Goal: Transaction & Acquisition: Purchase product/service

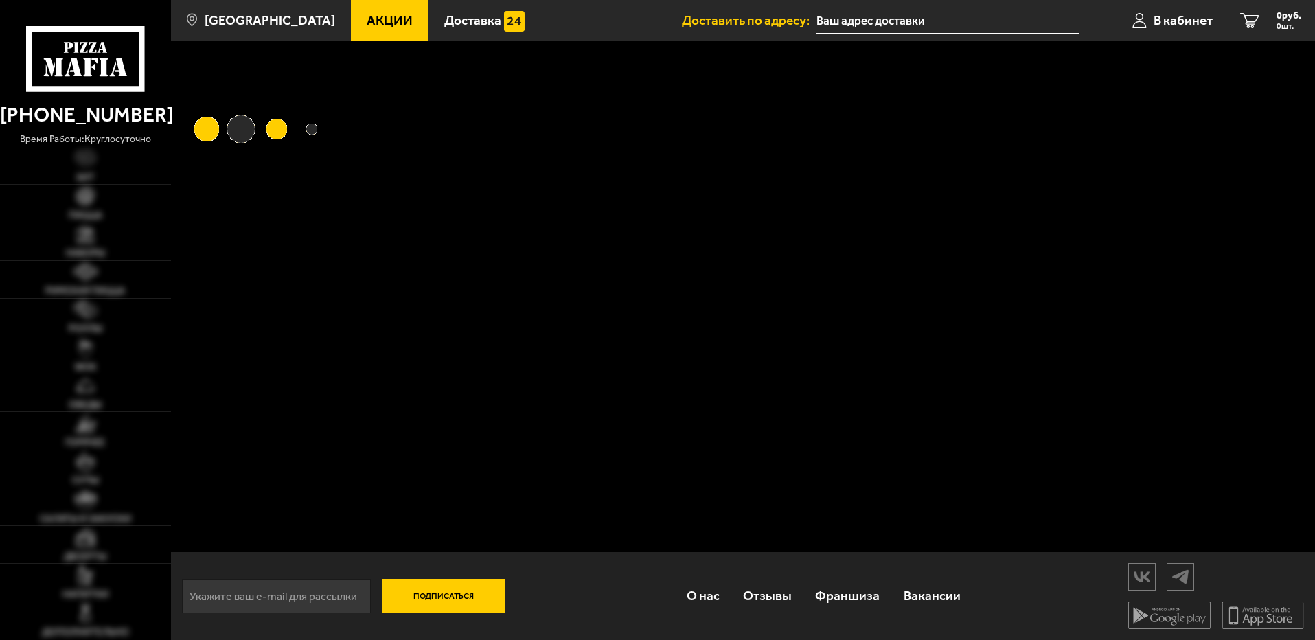
type input "[STREET_ADDRESS][PERSON_NAME]"
